Goal: Task Accomplishment & Management: Use online tool/utility

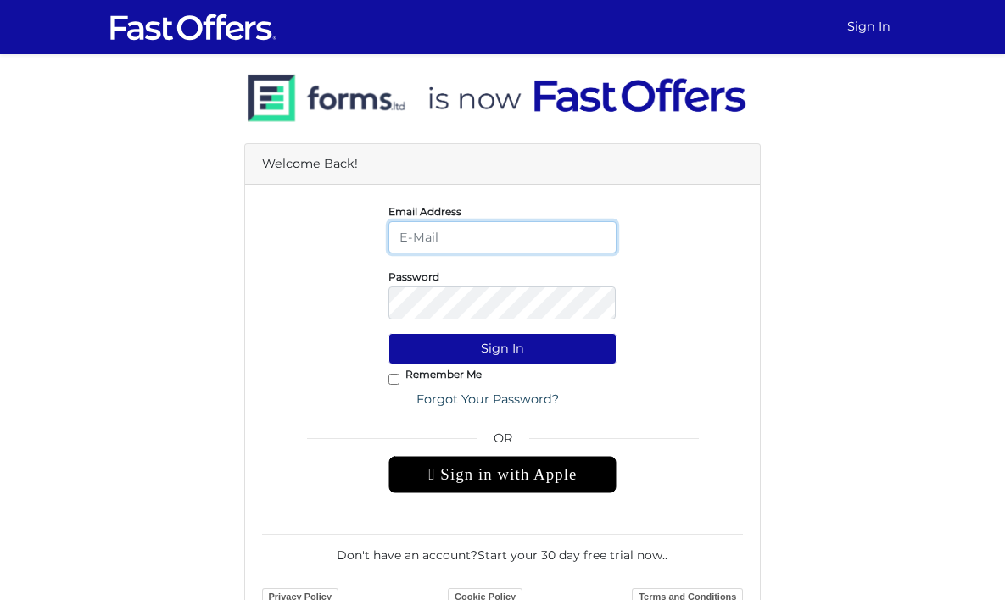
type input "[PERSON_NAME][EMAIL_ADDRESS][DOMAIN_NAME]"
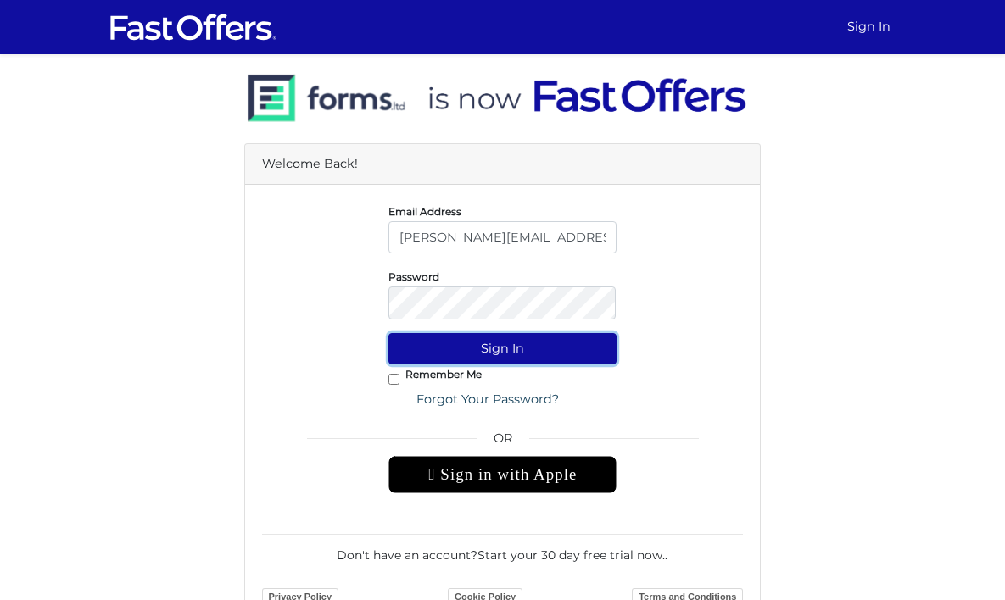
click at [524, 358] on button "Sign In" at bounding box center [502, 348] width 228 height 31
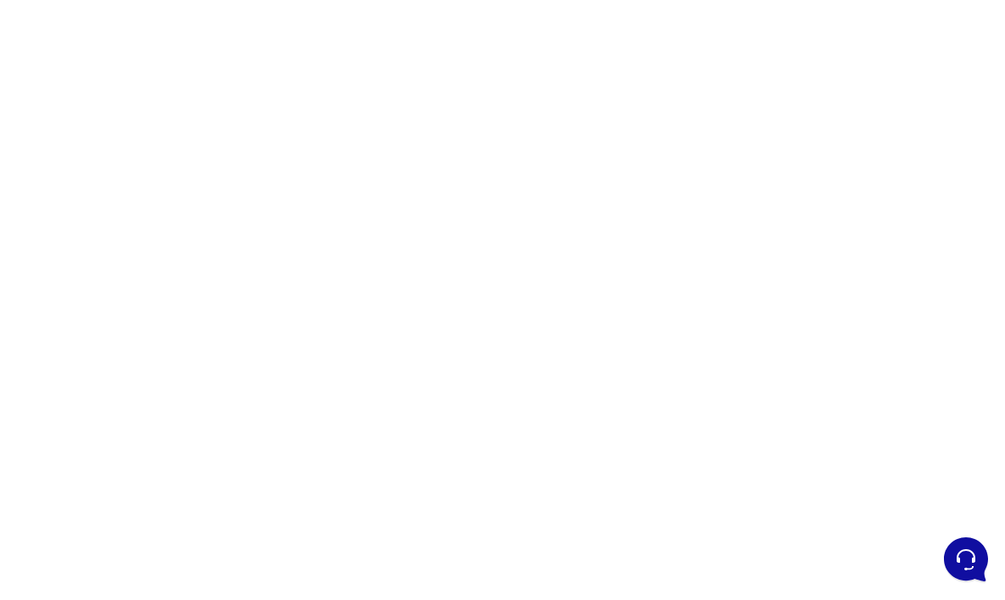
scroll to position [105, 0]
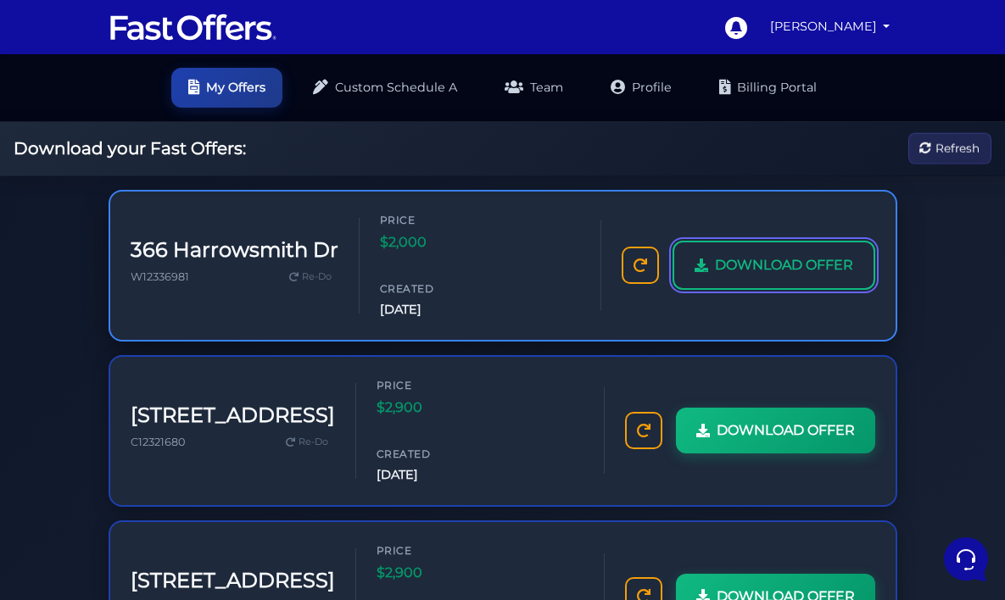
click at [737, 290] on link "DOWNLOAD OFFER" at bounding box center [773, 265] width 203 height 49
